Goal: Task Accomplishment & Management: Use online tool/utility

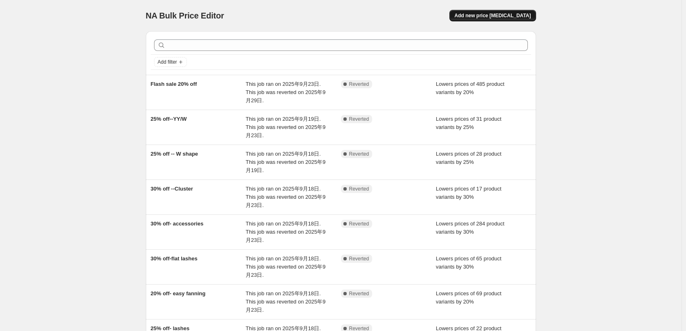
click at [502, 17] on span "Add new price change job" at bounding box center [492, 15] width 76 height 7
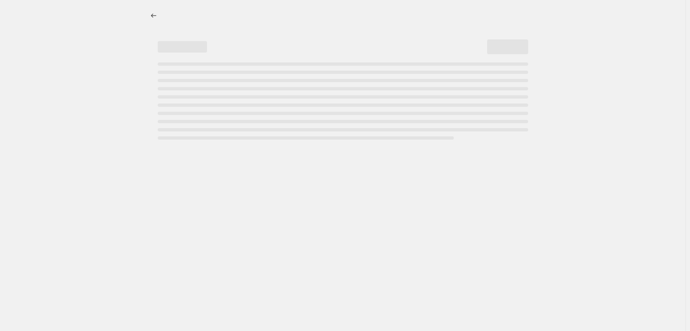
select select "percentage"
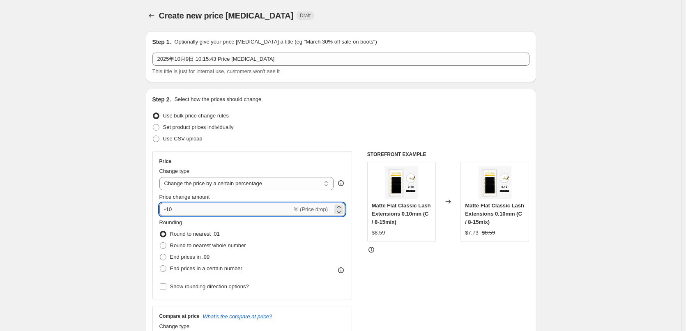
click at [189, 210] on input "-10" at bounding box center [225, 209] width 133 height 13
drag, startPoint x: 168, startPoint y: 210, endPoint x: 313, endPoint y: 212, distance: 144.6
click at [311, 213] on div "-10 % (Price drop)" at bounding box center [252, 209] width 186 height 13
drag, startPoint x: 168, startPoint y: 210, endPoint x: 268, endPoint y: 218, distance: 100.2
click at [265, 219] on div "Price Change type Change the price to a certain amount Change the price by a ce…" at bounding box center [252, 225] width 186 height 134
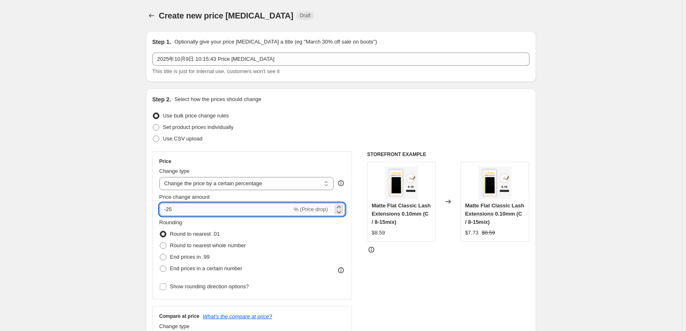
drag, startPoint x: 168, startPoint y: 212, endPoint x: 238, endPoint y: 208, distance: 69.9
click at [237, 208] on input "-25" at bounding box center [225, 209] width 133 height 13
type input "-30"
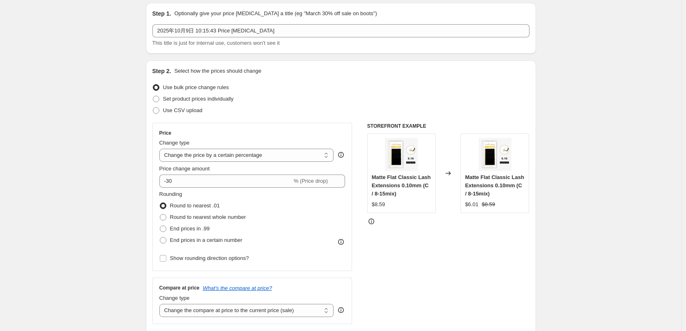
scroll to position [41, 0]
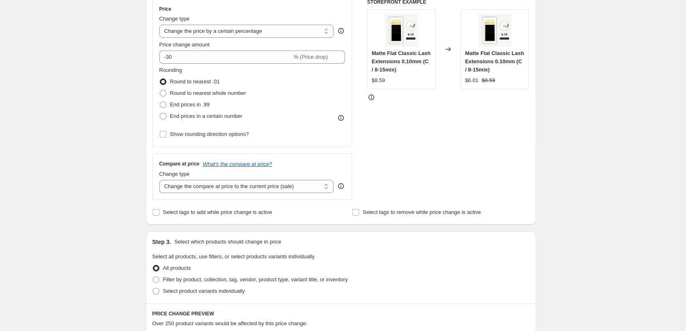
scroll to position [205, 0]
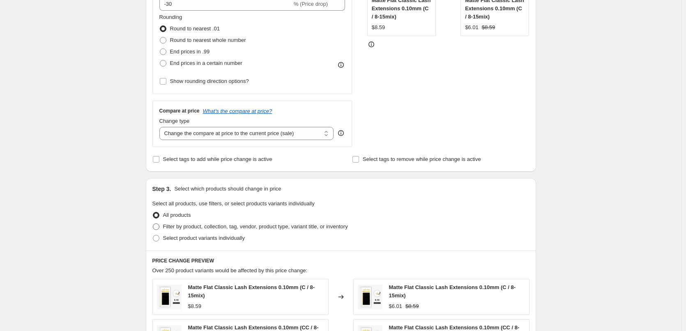
click at [175, 228] on span "Filter by product, collection, tag, vendor, product type, variant title, or inv…" at bounding box center [255, 226] width 185 height 6
click at [153, 224] on input "Filter by product, collection, tag, vendor, product type, variant title, or inv…" at bounding box center [153, 223] width 0 height 0
radio input "true"
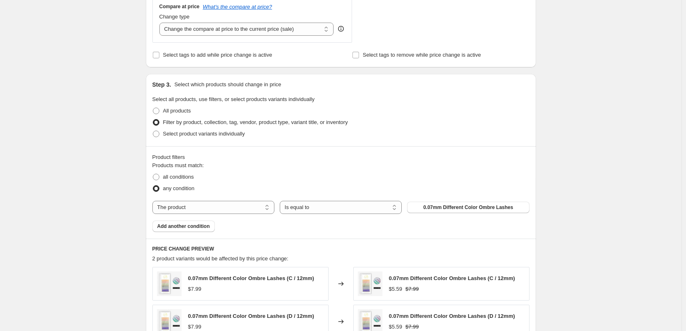
scroll to position [329, 0]
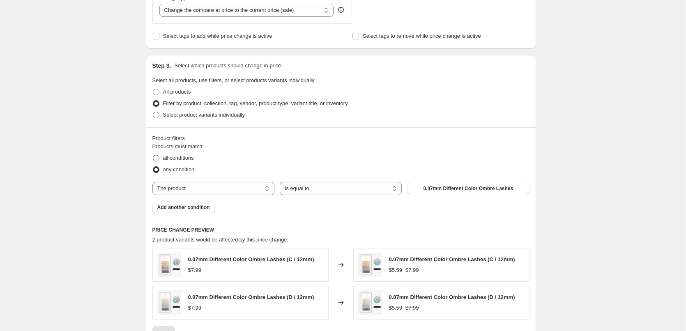
click at [168, 162] on span "all conditions" at bounding box center [178, 158] width 31 height 8
click at [153, 155] on input "all conditions" at bounding box center [153, 155] width 0 height 0
radio input "true"
click at [216, 187] on select "The product The product's collection The product's tag The product's vendor The…" at bounding box center [213, 188] width 122 height 13
select select "collection"
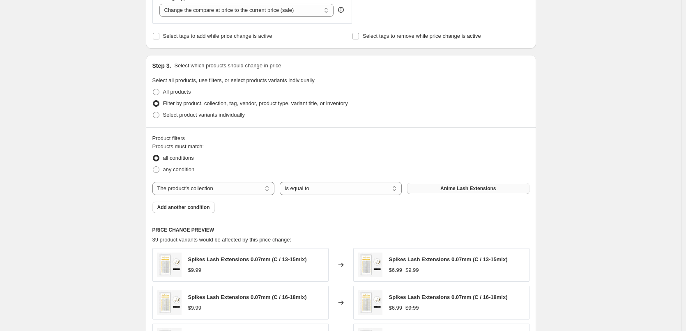
click at [475, 188] on span "Anime Lash Extensions" at bounding box center [467, 188] width 55 height 7
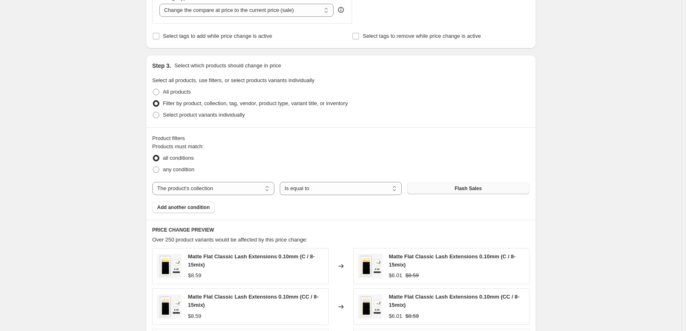
click at [571, 194] on div "Create new price change job. This page is ready Create new price change job Dra…" at bounding box center [341, 132] width 682 height 922
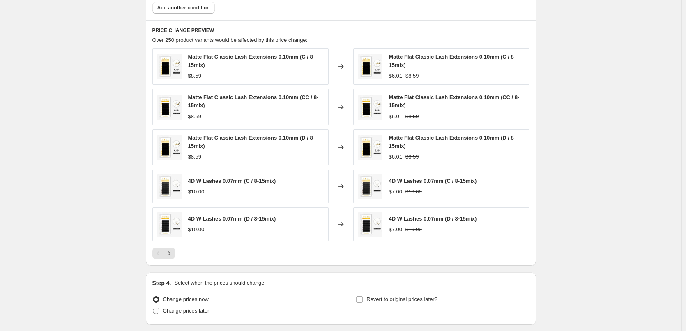
scroll to position [591, 0]
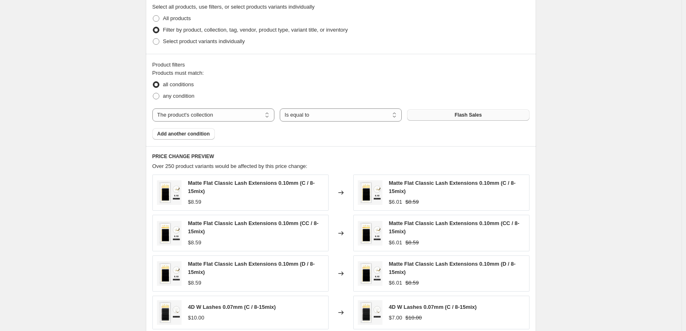
scroll to position [385, 0]
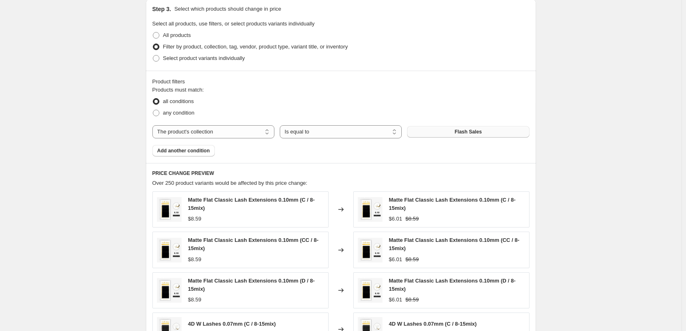
click at [568, 193] on div "Create new price change job. This page is ready Create new price change job Dra…" at bounding box center [341, 76] width 682 height 922
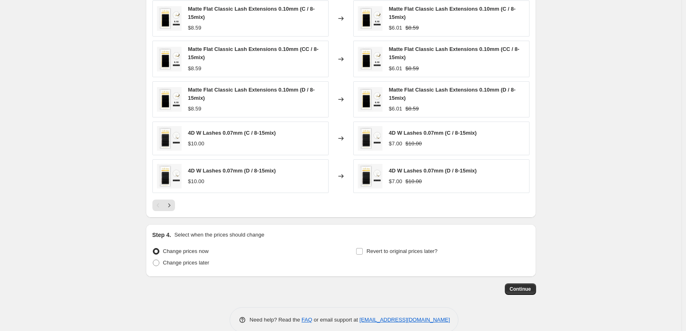
scroll to position [591, 0]
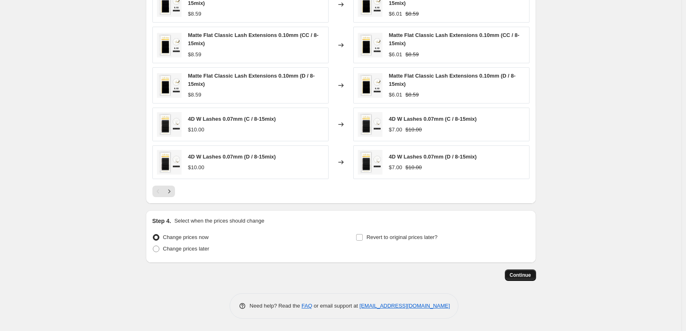
click at [518, 276] on span "Continue" at bounding box center [520, 275] width 21 height 7
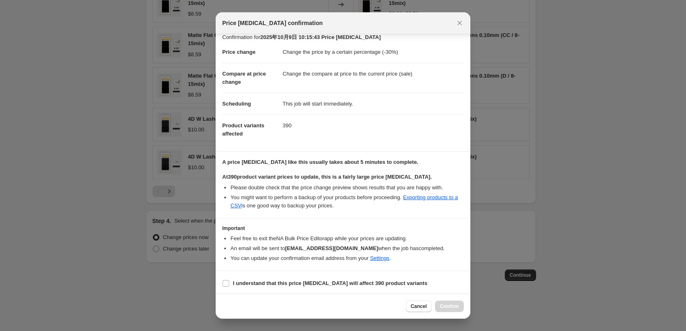
scroll to position [9, 0]
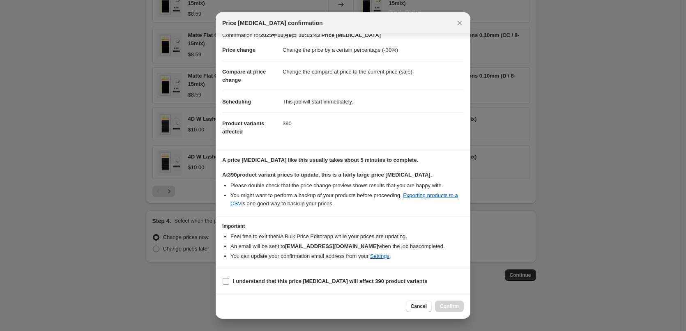
click at [230, 286] on label "I understand that this price change job will affect 390 product variants" at bounding box center [324, 282] width 205 height 12
click at [229, 285] on input "I understand that this price change job will affect 390 product variants" at bounding box center [226, 281] width 7 height 7
checkbox input "true"
click at [448, 305] on span "Confirm" at bounding box center [449, 306] width 19 height 7
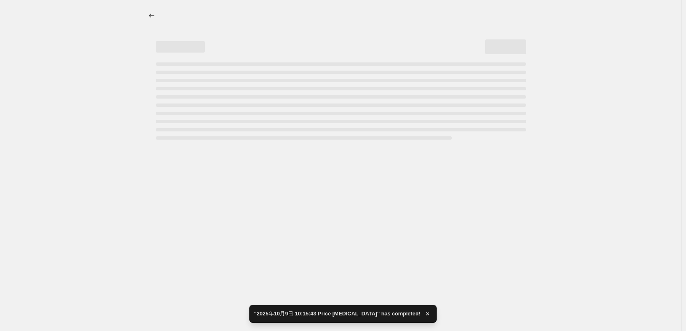
select select "percentage"
select select "collection"
